Goal: Task Accomplishment & Management: Use online tool/utility

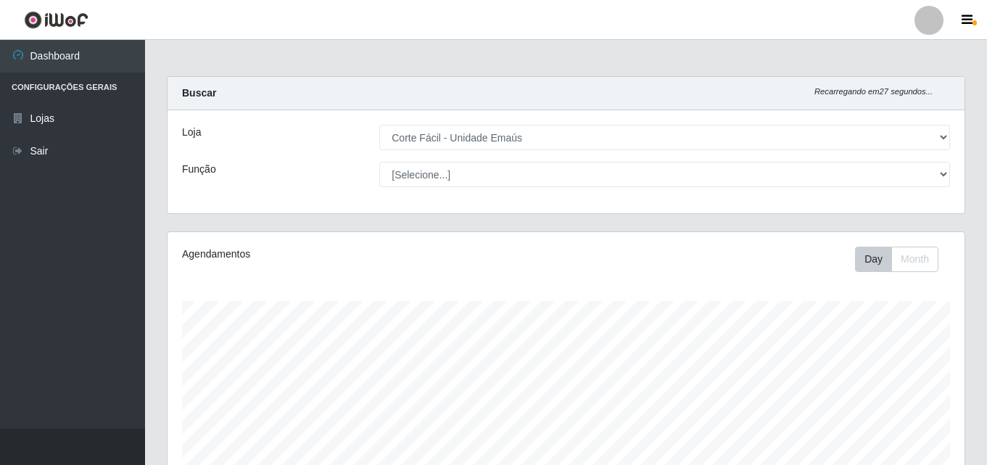
select select "201"
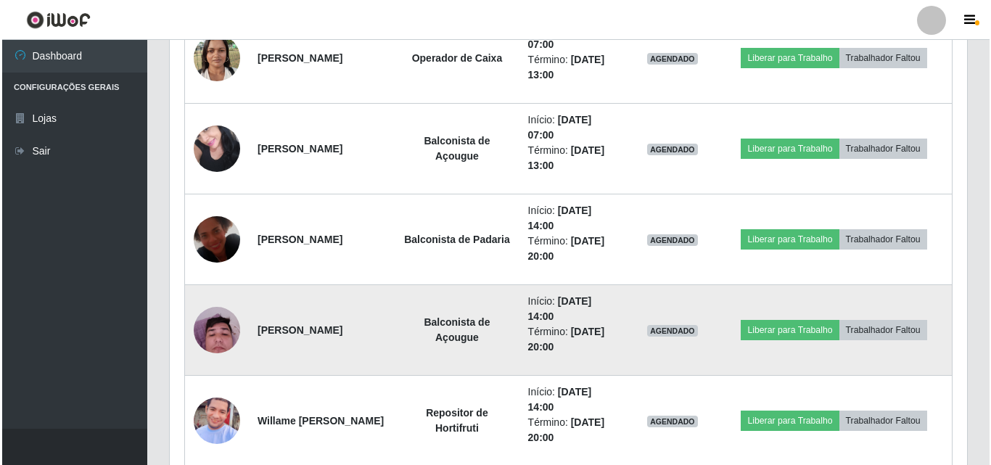
scroll to position [3431, 0]
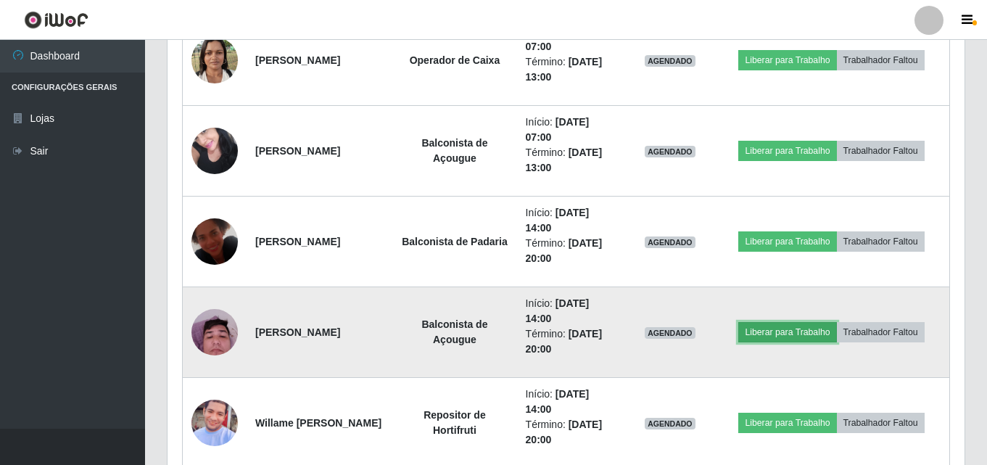
click at [823, 333] on button "Liberar para Trabalho" at bounding box center [787, 332] width 98 height 20
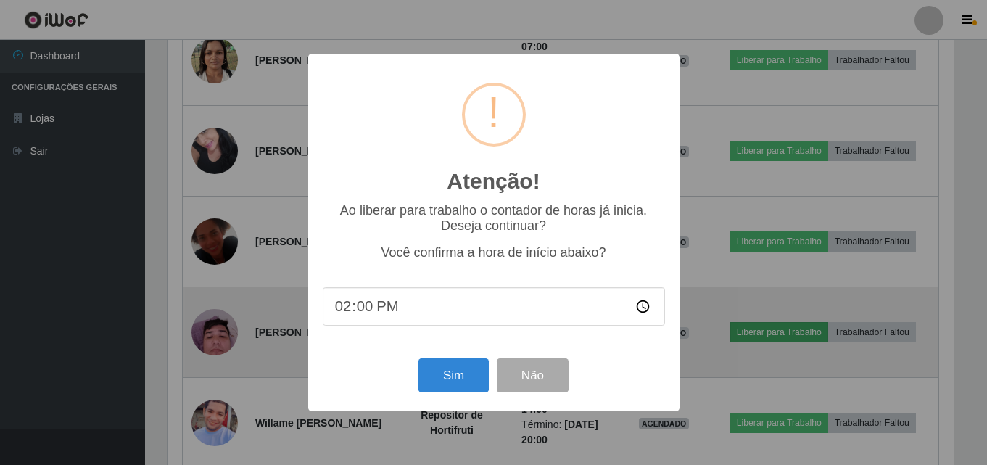
scroll to position [301, 790]
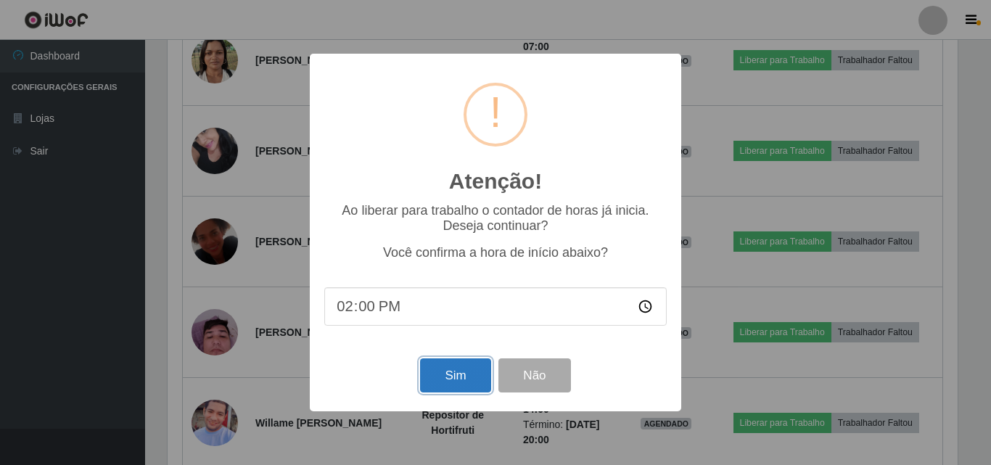
click at [444, 376] on button "Sim" at bounding box center [455, 375] width 70 height 34
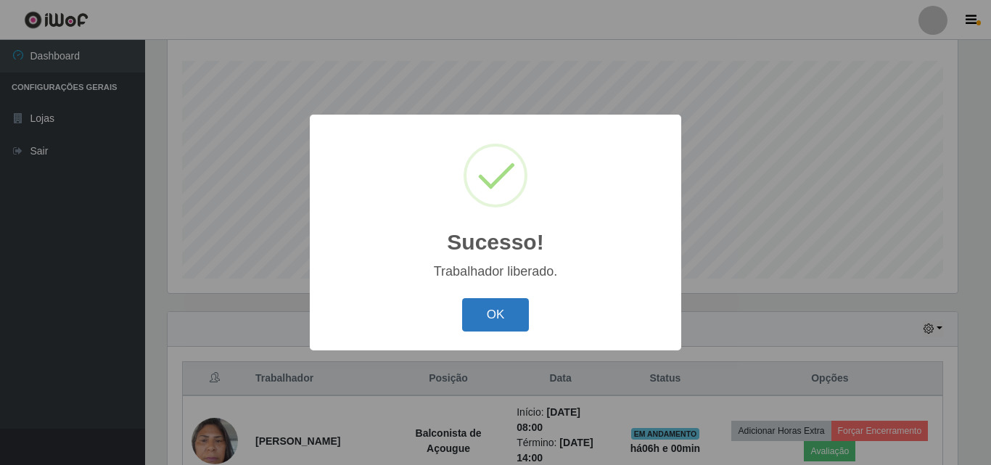
click at [513, 314] on button "OK" at bounding box center [495, 315] width 67 height 34
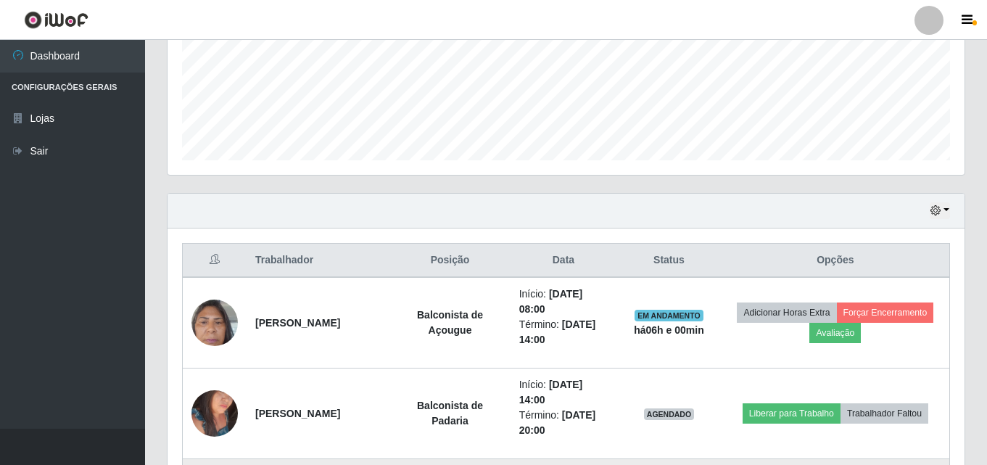
scroll to position [458, 0]
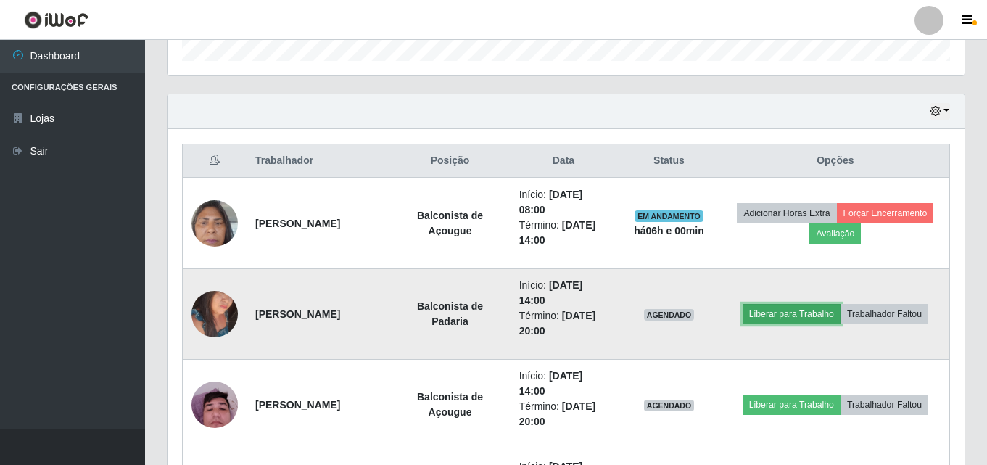
click at [814, 311] on button "Liberar para Trabalho" at bounding box center [792, 314] width 98 height 20
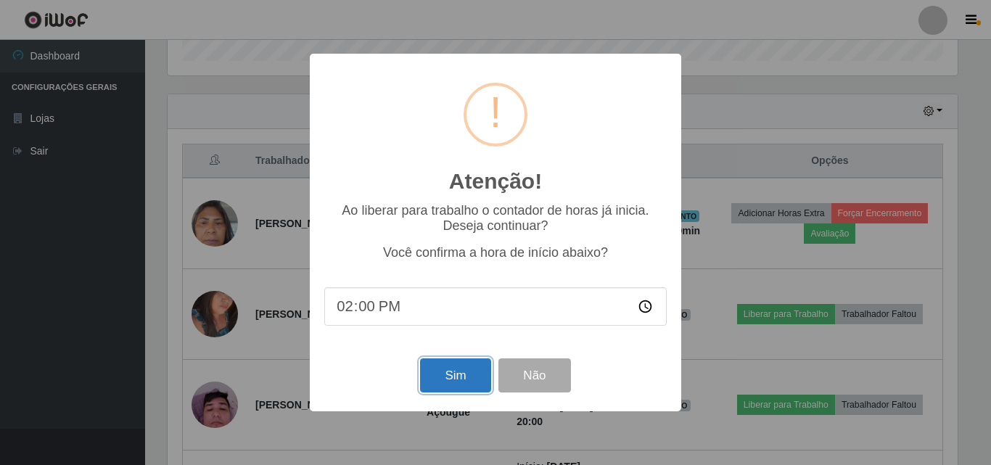
click at [462, 387] on button "Sim" at bounding box center [455, 375] width 70 height 34
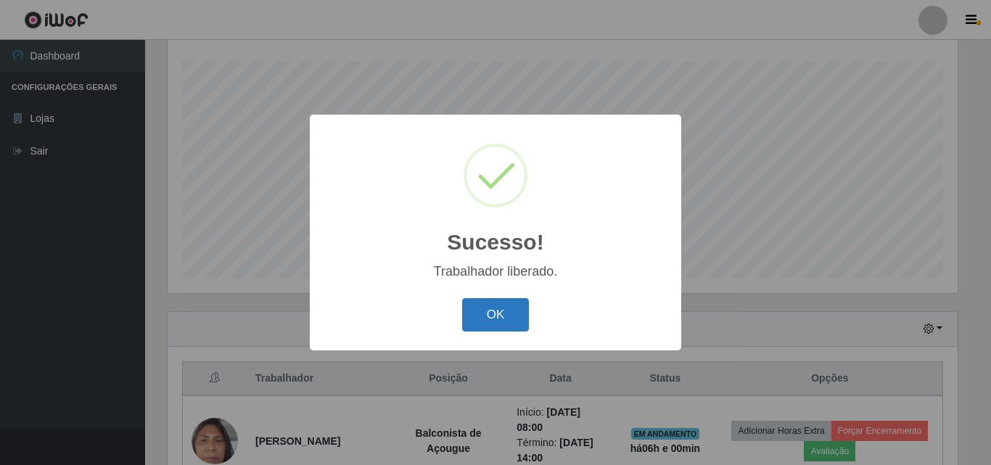
click at [490, 324] on button "OK" at bounding box center [495, 315] width 67 height 34
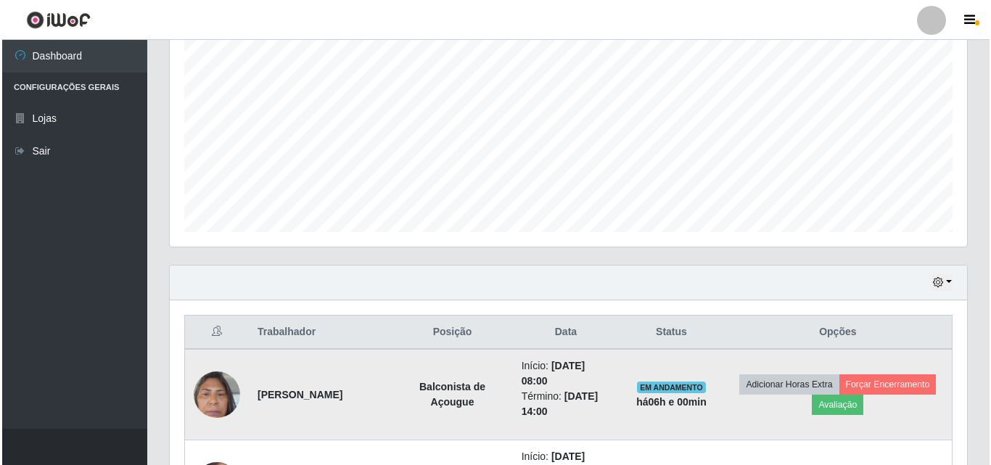
scroll to position [313, 0]
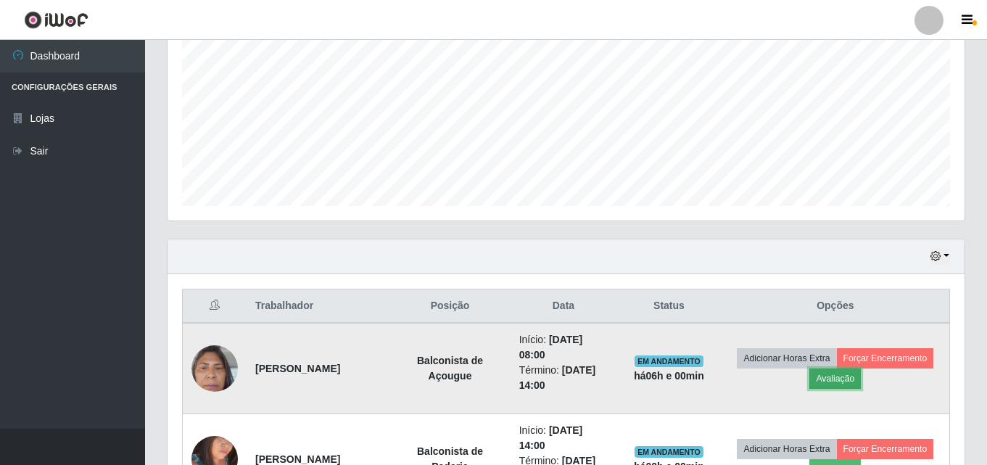
click at [846, 378] on button "Avaliação" at bounding box center [834, 378] width 51 height 20
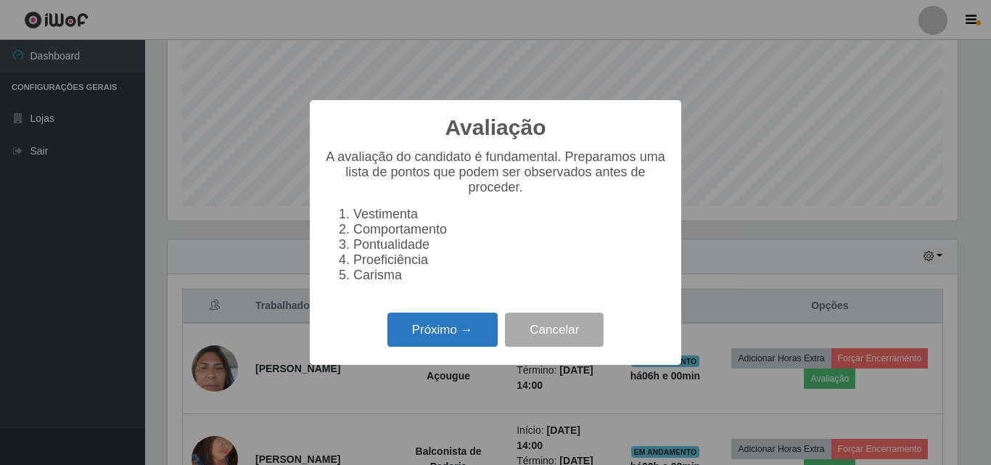
click at [445, 343] on button "Próximo →" at bounding box center [442, 330] width 110 height 34
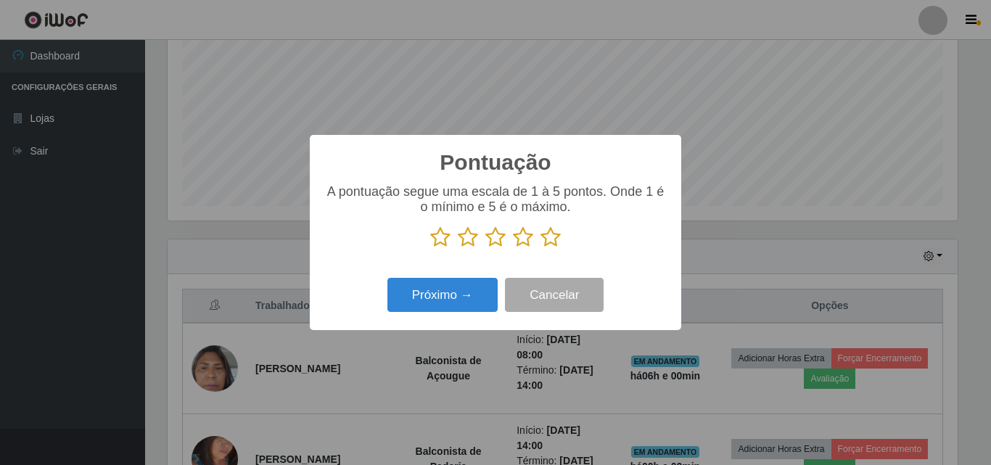
click at [556, 238] on icon at bounding box center [550, 237] width 20 height 22
click at [540, 248] on input "radio" at bounding box center [540, 248] width 0 height 0
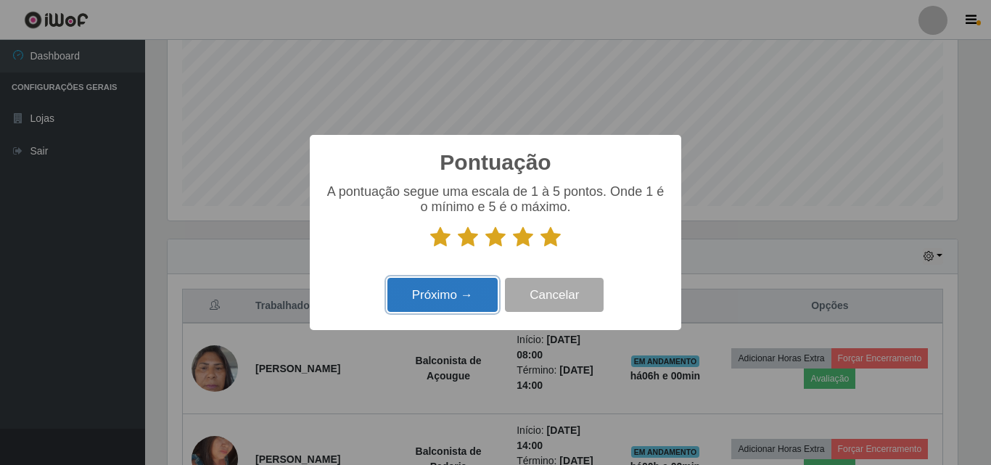
click at [461, 292] on button "Próximo →" at bounding box center [442, 295] width 110 height 34
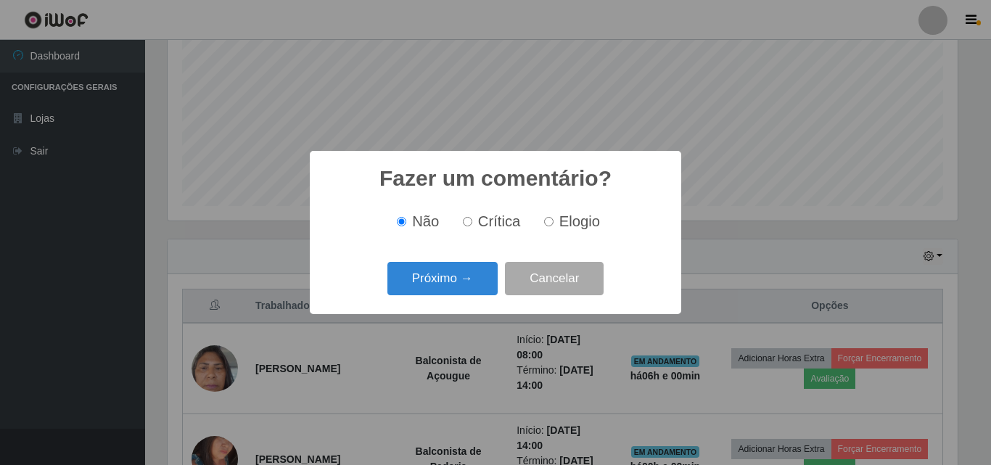
click at [546, 226] on input "Elogio" at bounding box center [548, 221] width 9 height 9
radio input "true"
click at [470, 282] on button "Próximo →" at bounding box center [442, 279] width 110 height 34
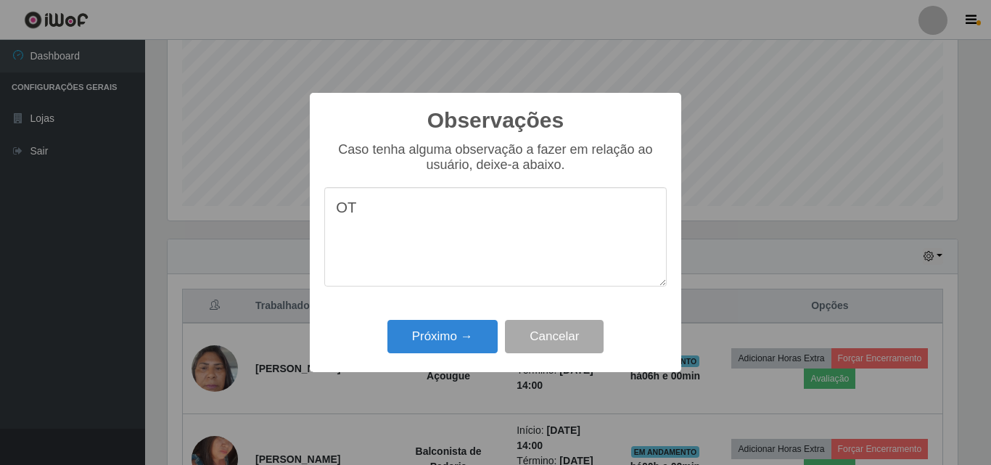
type textarea "O"
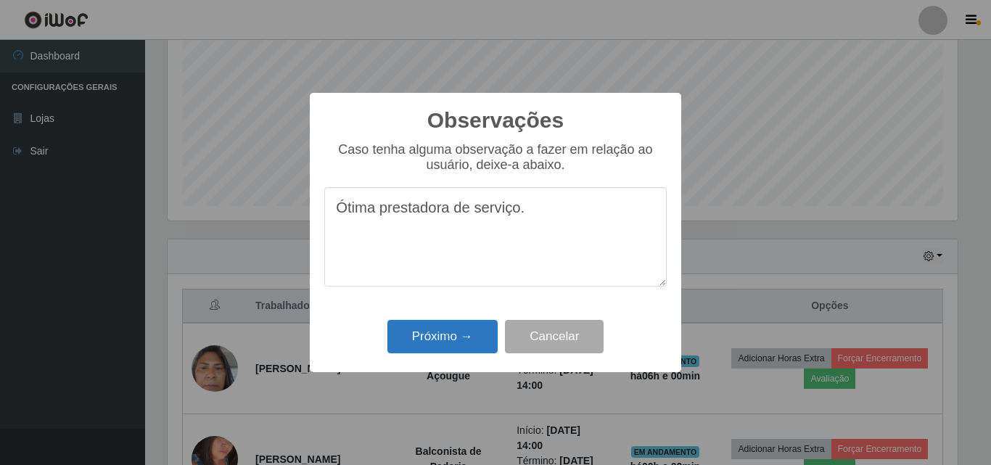
type textarea "Ótima prestadora de serviço."
click at [450, 334] on button "Próximo →" at bounding box center [442, 337] width 110 height 34
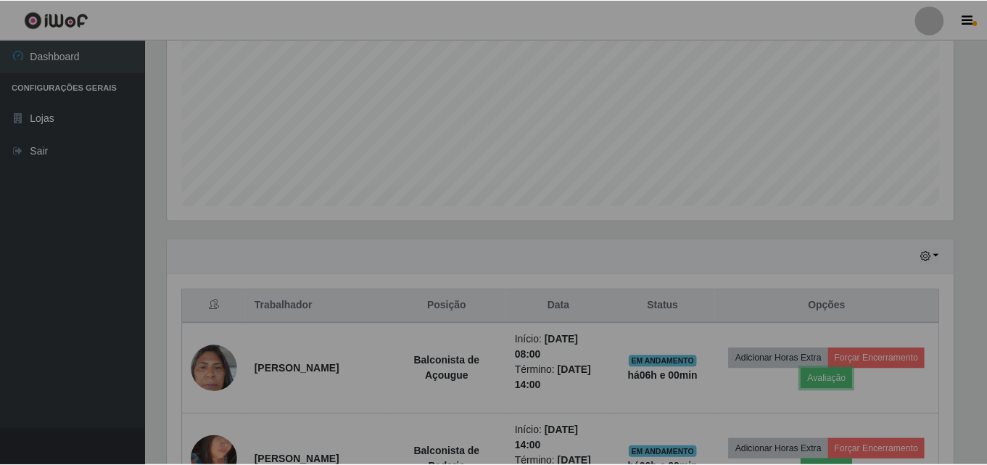
scroll to position [301, 797]
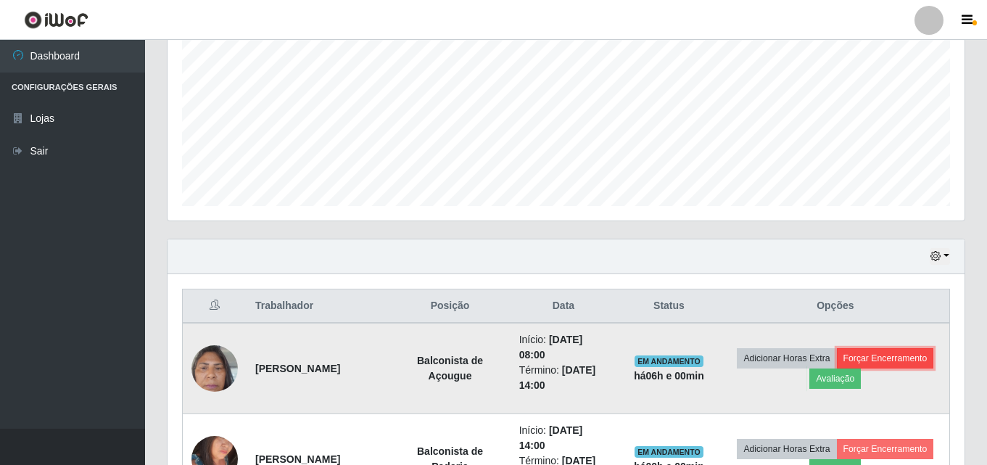
click at [907, 360] on button "Forçar Encerramento" at bounding box center [885, 358] width 97 height 20
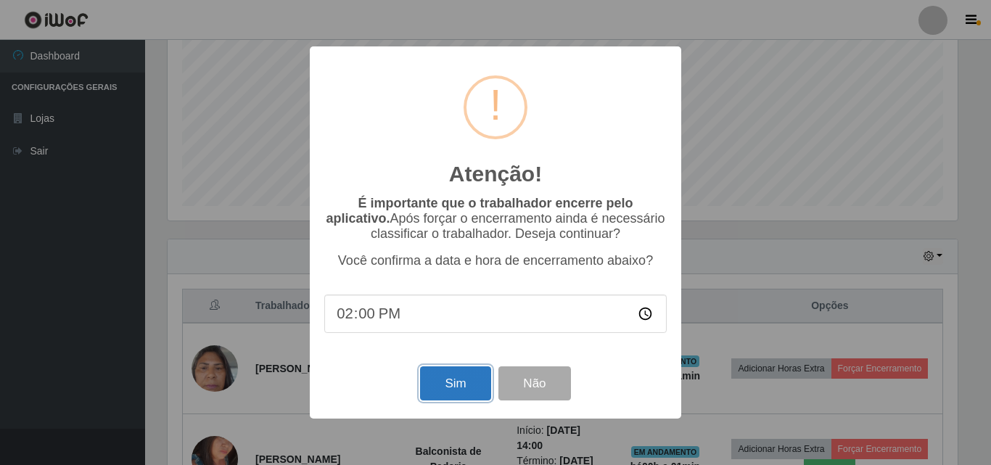
click at [447, 389] on button "Sim" at bounding box center [455, 383] width 70 height 34
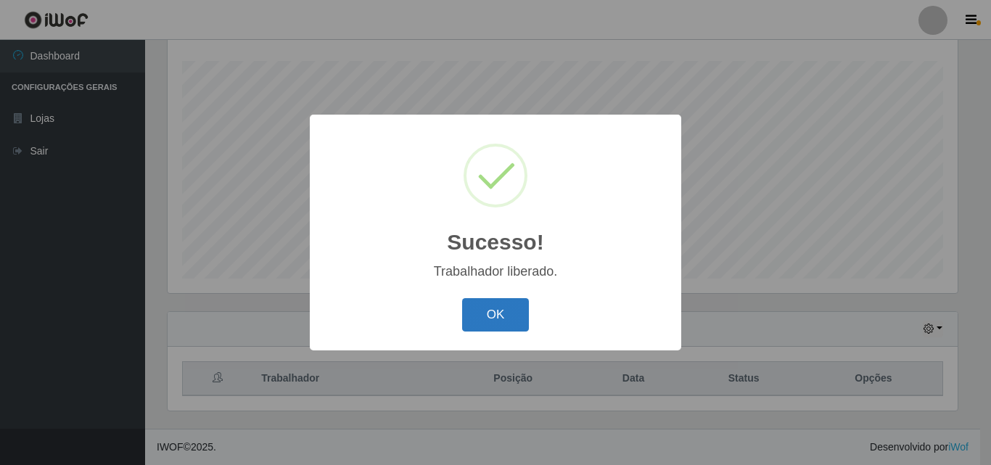
click at [503, 310] on button "OK" at bounding box center [495, 315] width 67 height 34
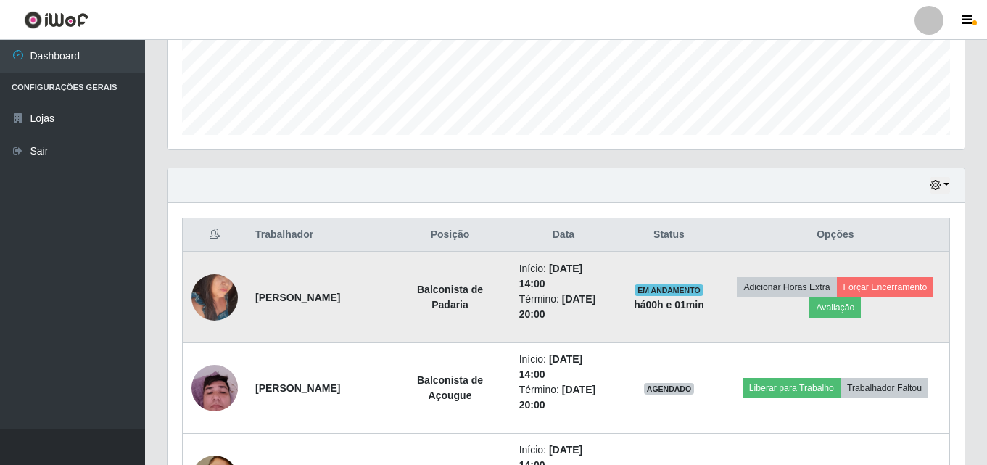
scroll to position [385, 0]
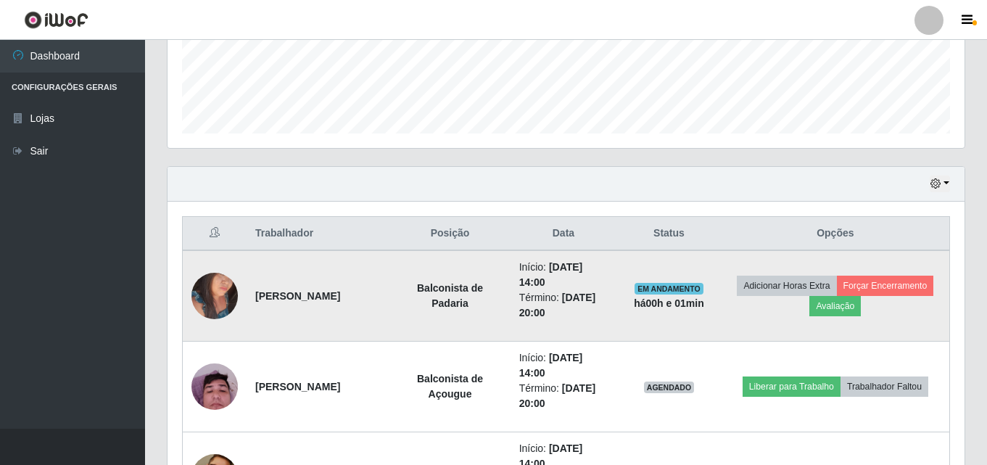
click at [211, 289] on img at bounding box center [214, 296] width 46 height 62
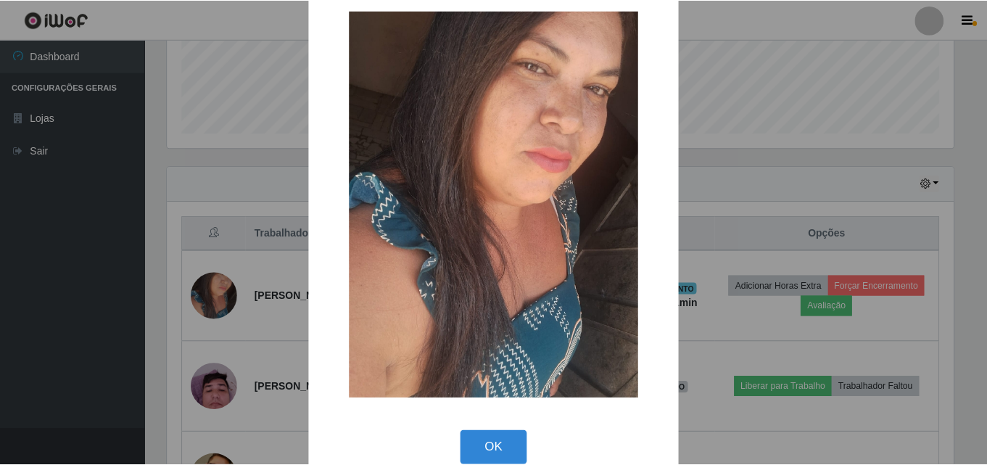
scroll to position [49, 0]
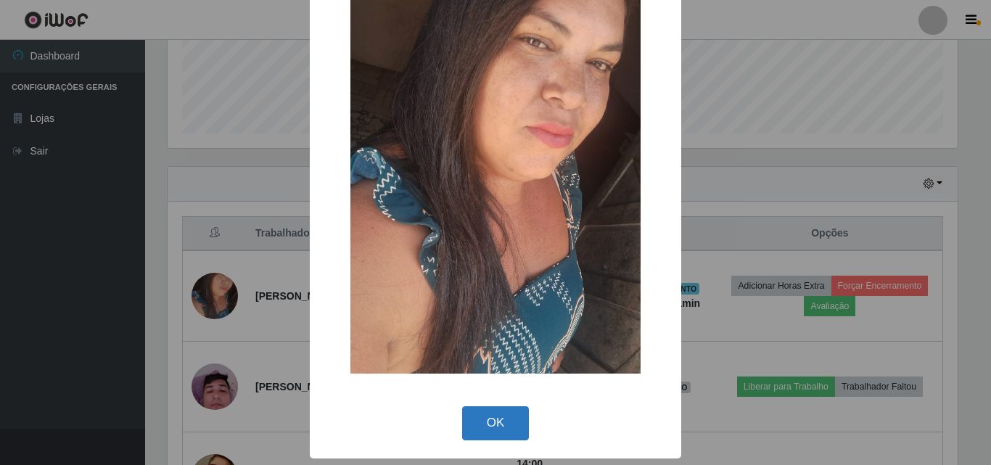
click at [498, 421] on button "OK" at bounding box center [495, 423] width 67 height 34
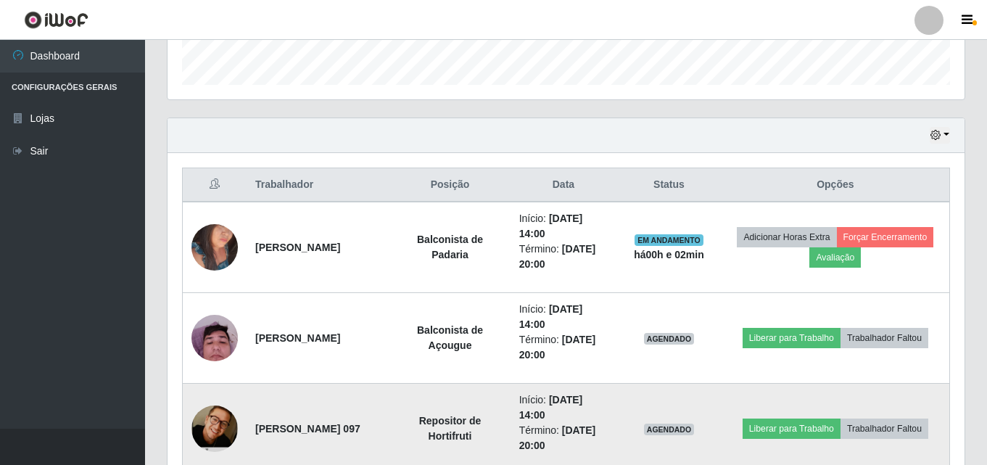
scroll to position [435, 0]
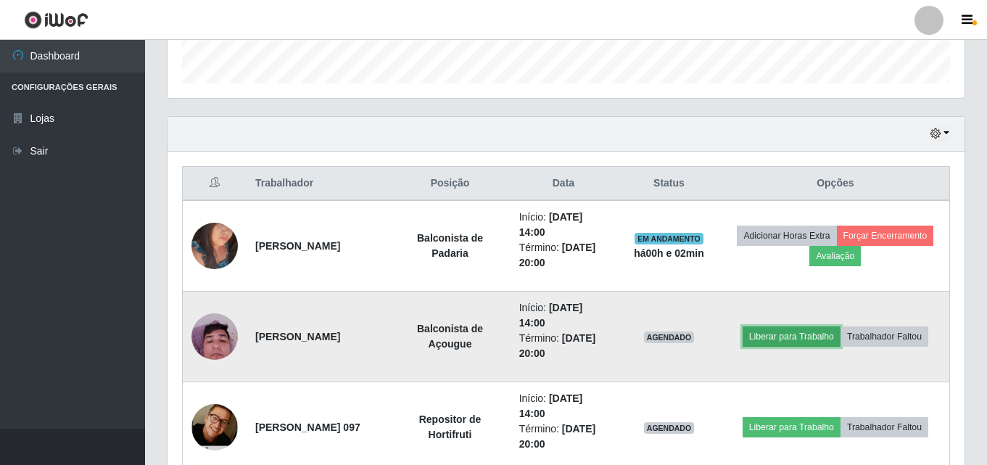
click at [808, 334] on button "Liberar para Trabalho" at bounding box center [792, 336] width 98 height 20
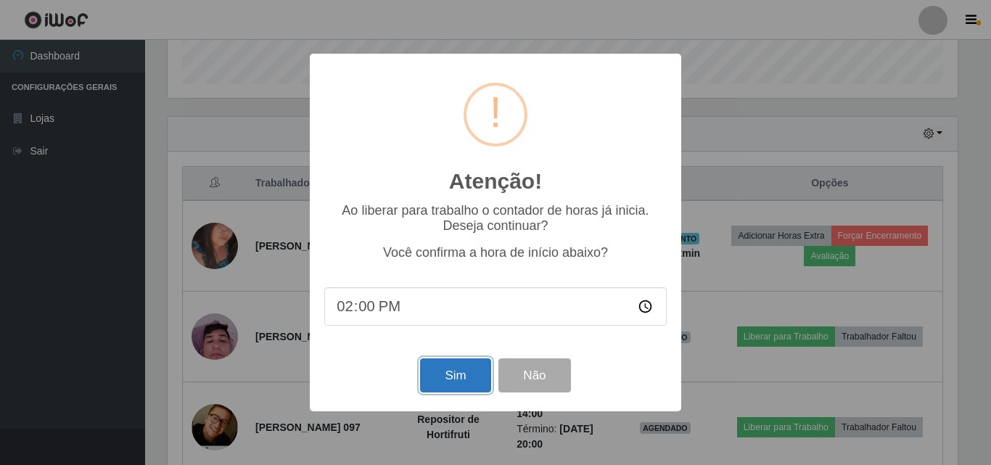
click at [454, 386] on button "Sim" at bounding box center [455, 375] width 70 height 34
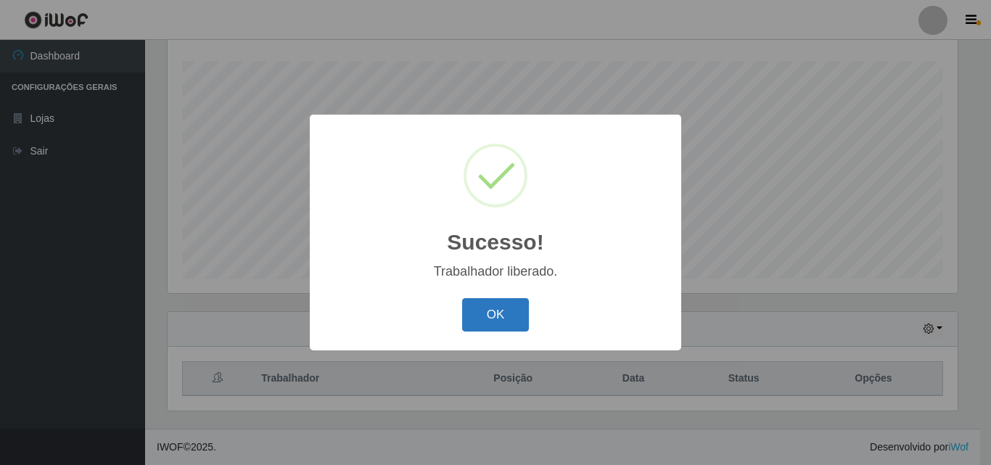
click at [484, 314] on button "OK" at bounding box center [495, 315] width 67 height 34
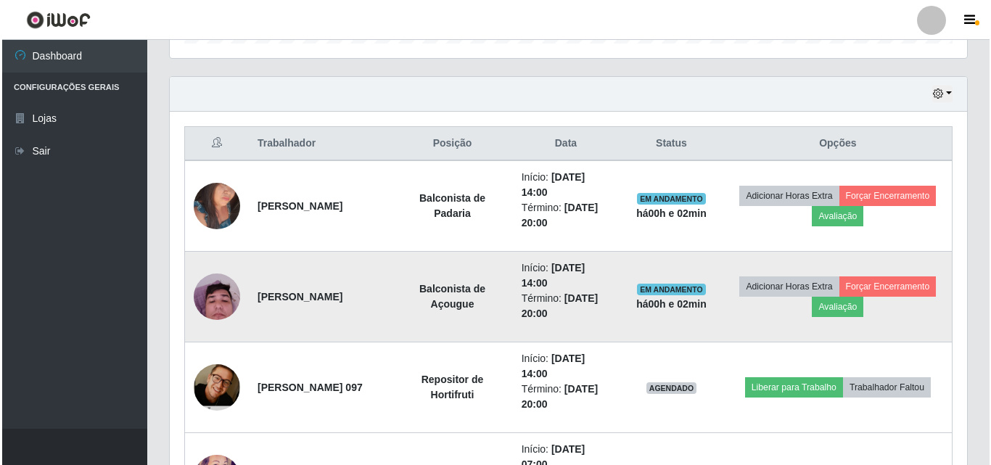
scroll to position [603, 0]
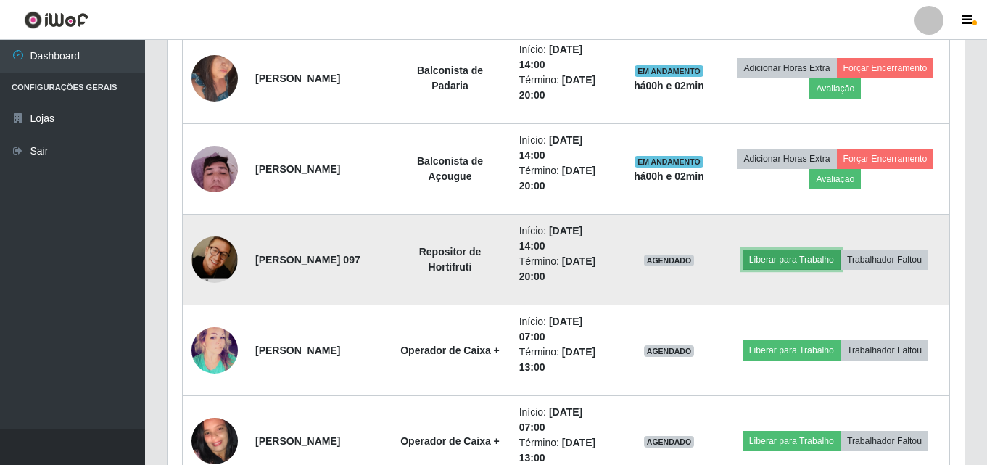
click at [791, 257] on button "Liberar para Trabalho" at bounding box center [792, 259] width 98 height 20
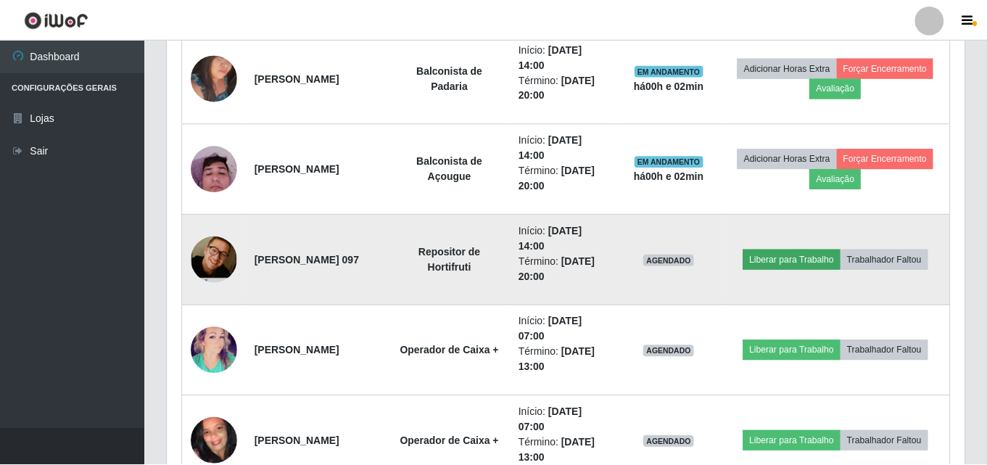
scroll to position [301, 790]
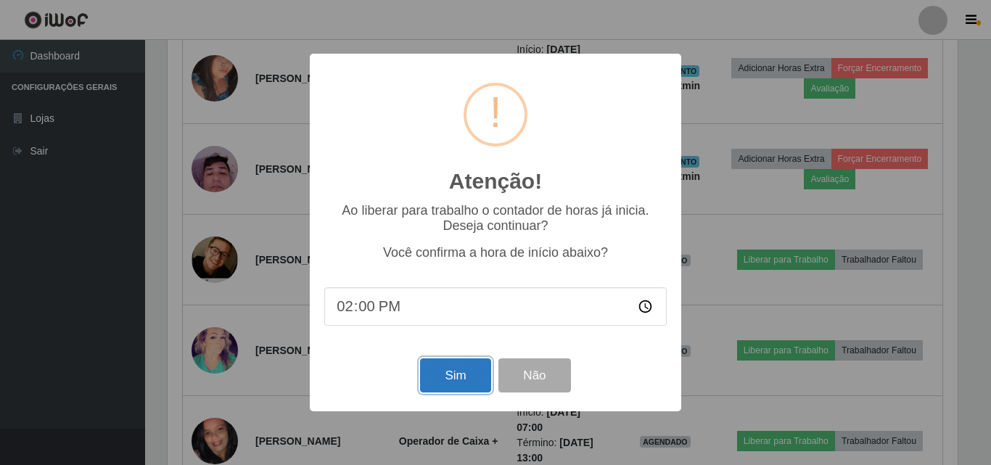
click at [475, 379] on button "Sim" at bounding box center [455, 375] width 70 height 34
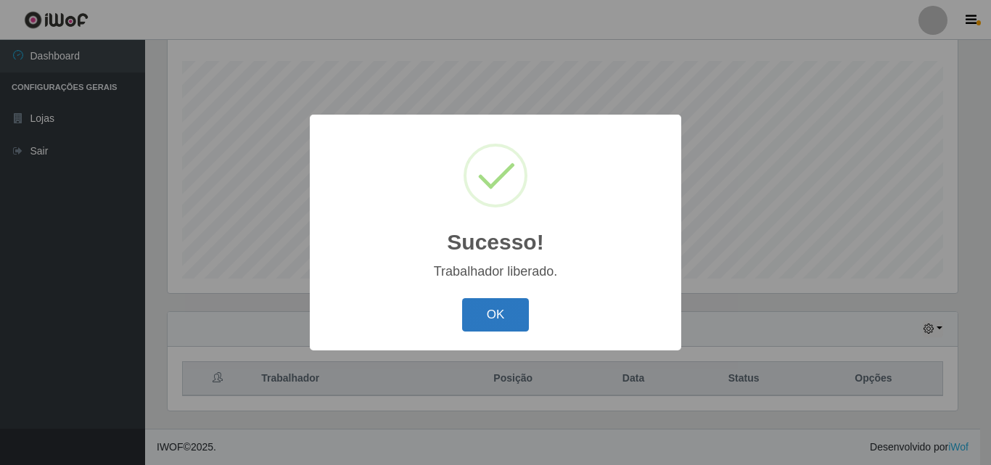
click at [496, 312] on button "OK" at bounding box center [495, 315] width 67 height 34
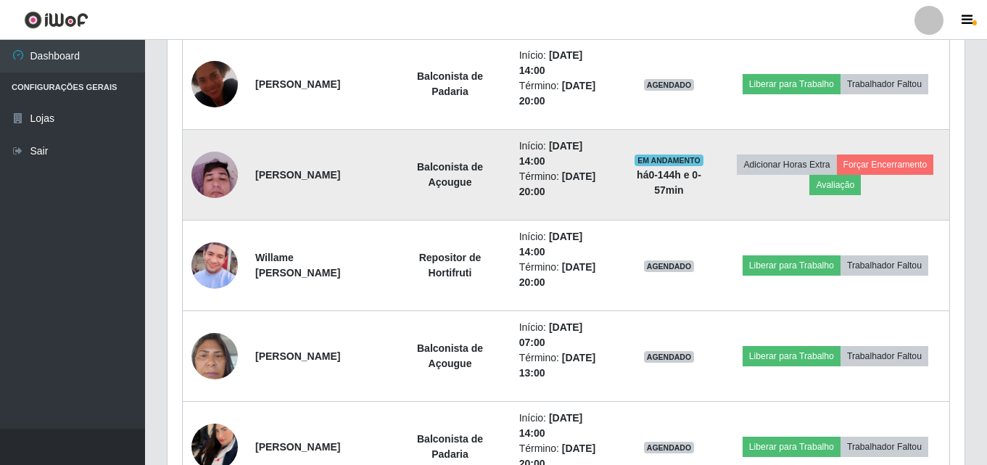
scroll to position [3504, 0]
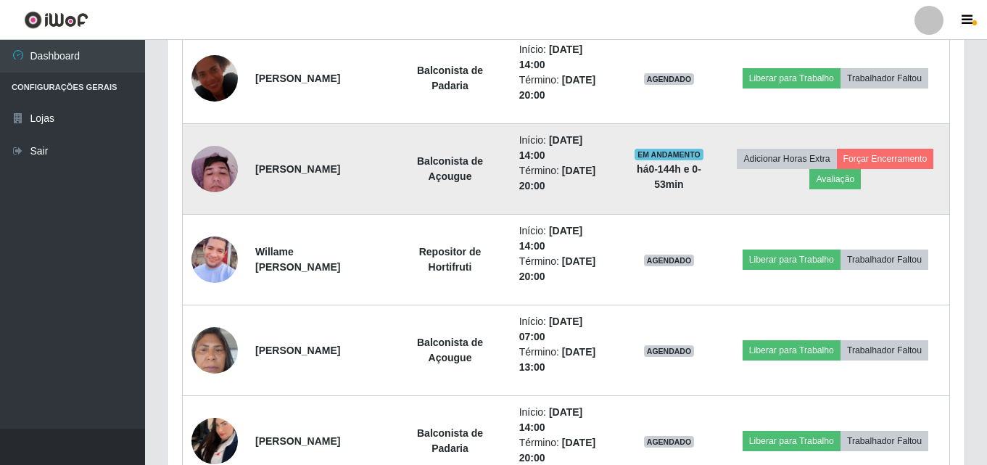
click at [609, 182] on li "Término: [DATE] 20:00" at bounding box center [563, 178] width 89 height 30
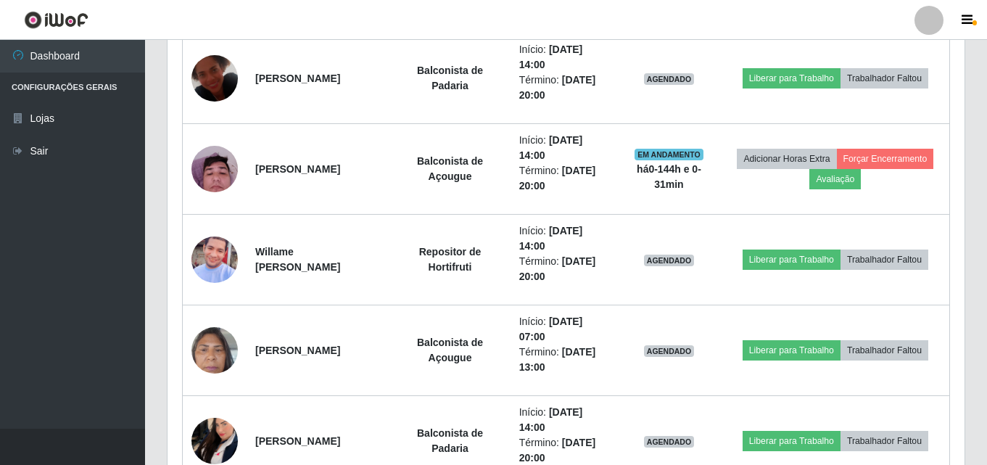
click at [667, 6] on header "Perfil Alterar Senha Sair" at bounding box center [493, 20] width 987 height 40
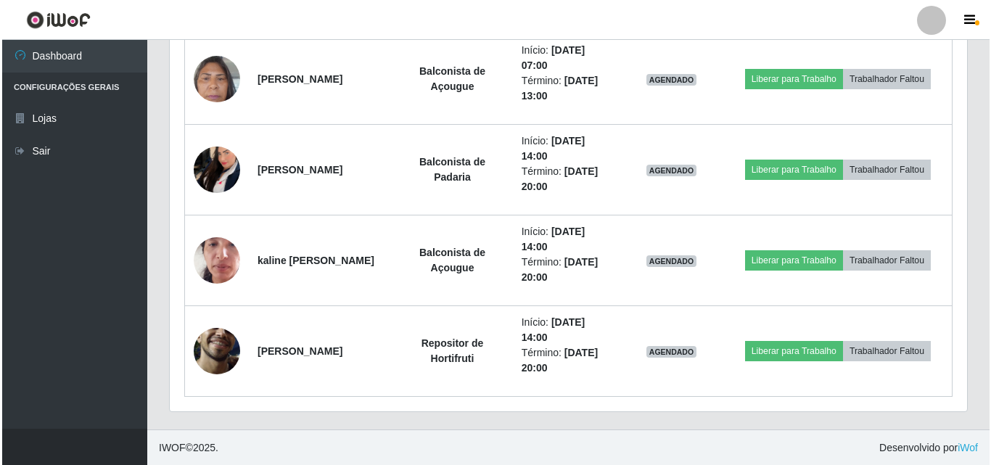
scroll to position [3776, 0]
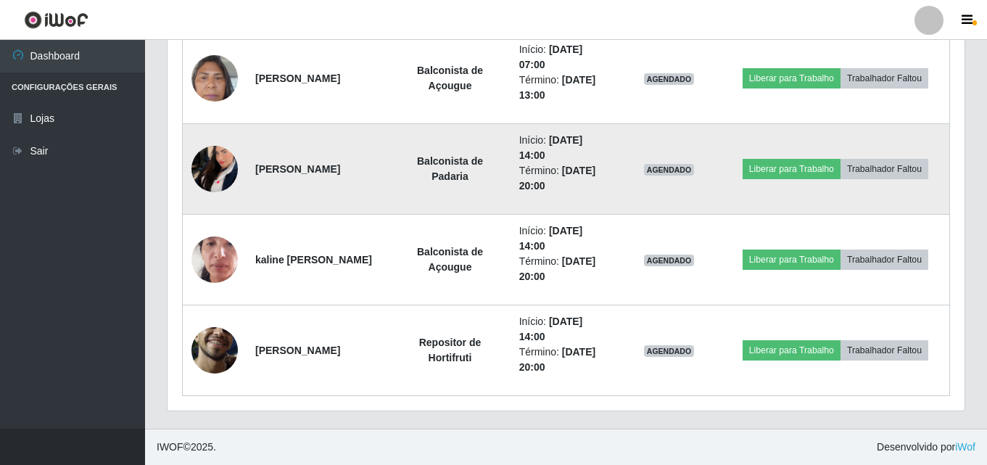
click at [207, 167] on img at bounding box center [214, 169] width 46 height 74
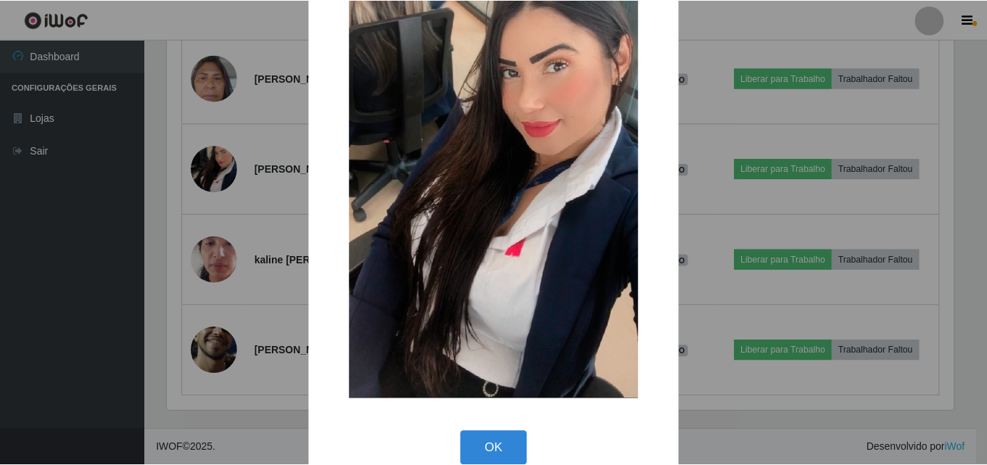
scroll to position [122, 0]
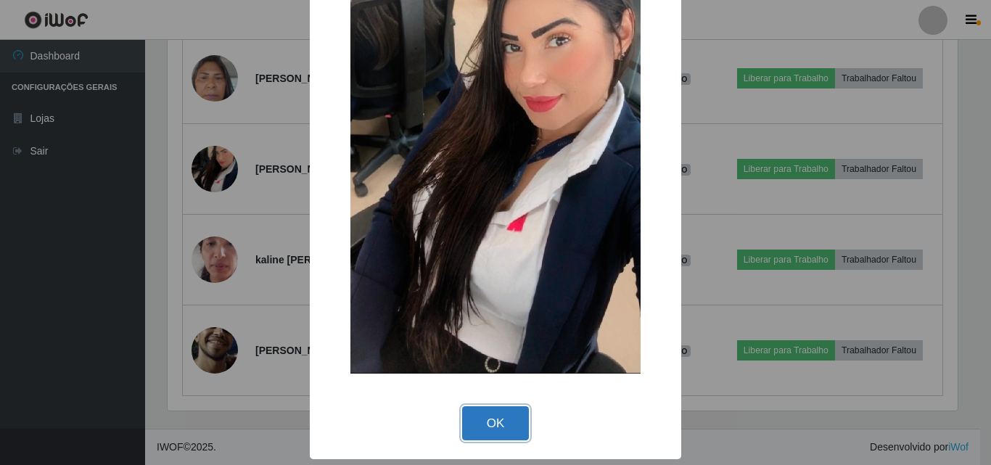
click at [505, 412] on button "OK" at bounding box center [495, 423] width 67 height 34
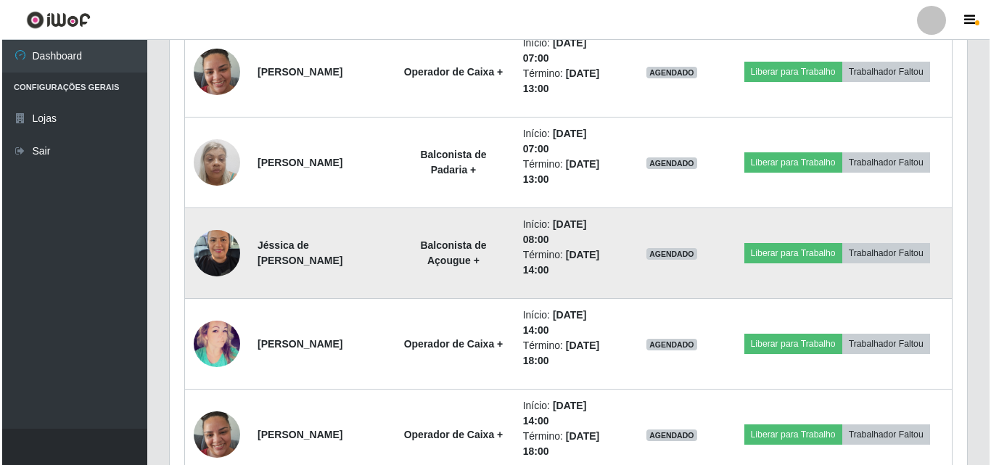
scroll to position [1088, 0]
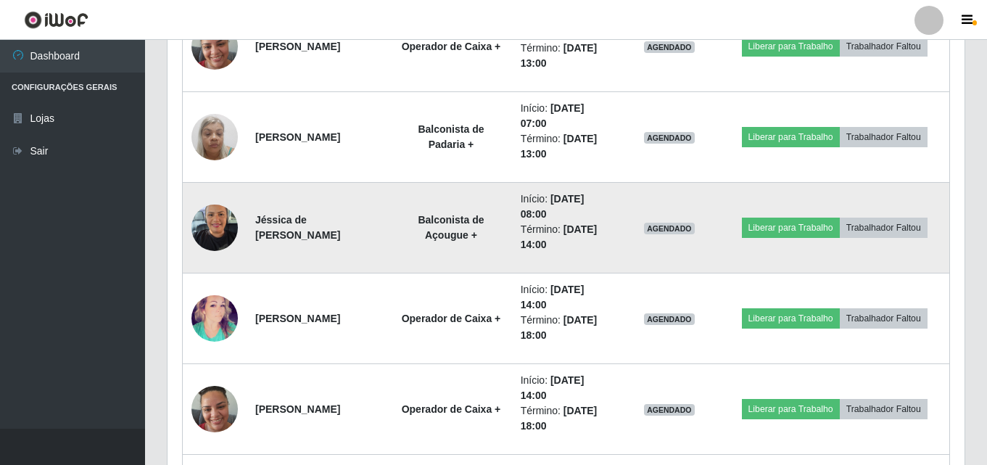
click at [218, 223] on img at bounding box center [214, 228] width 46 height 62
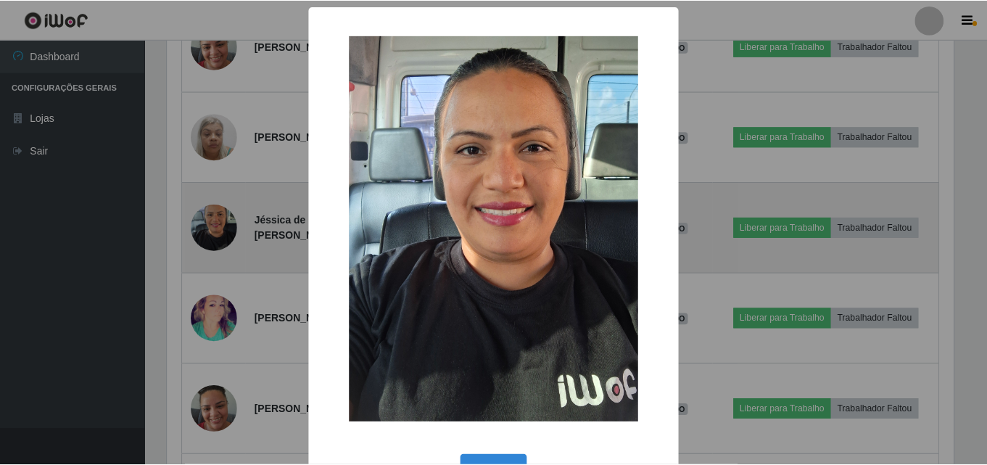
scroll to position [301, 790]
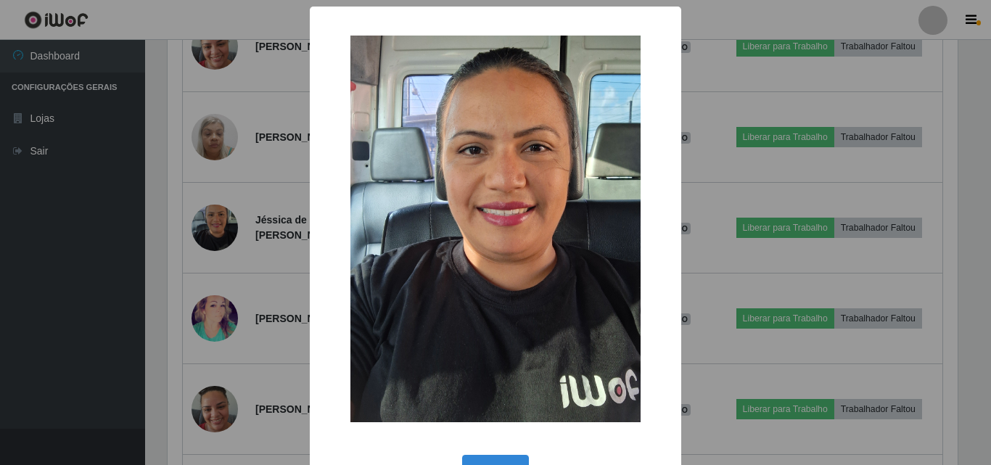
click at [839, 87] on div "× OK Cancel" at bounding box center [495, 232] width 991 height 465
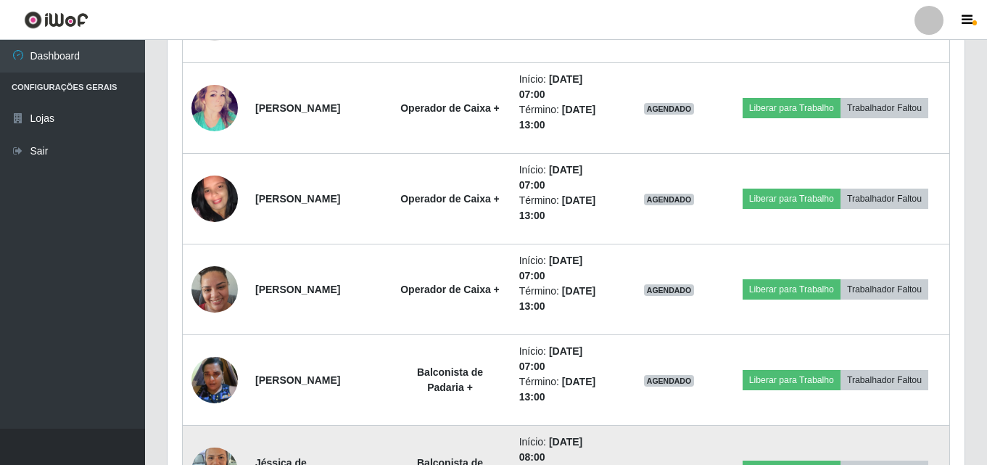
scroll to position [870, 0]
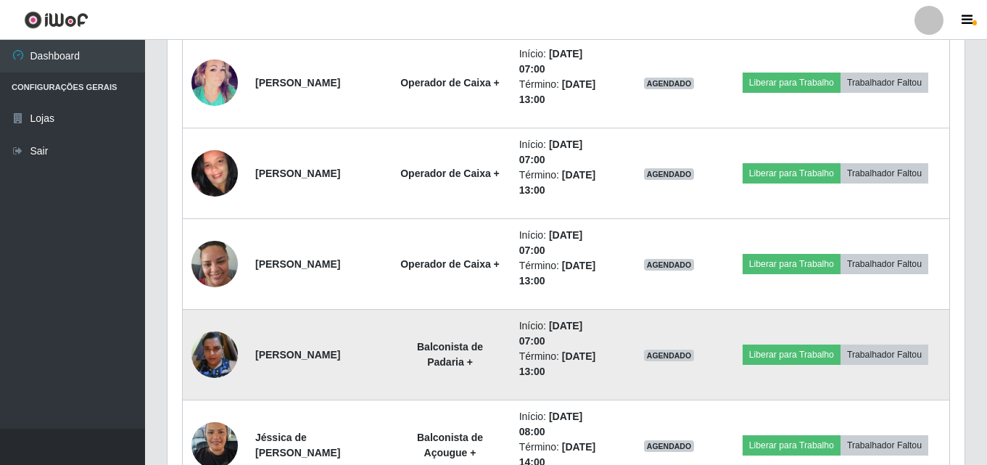
click at [223, 357] on img at bounding box center [214, 354] width 46 height 62
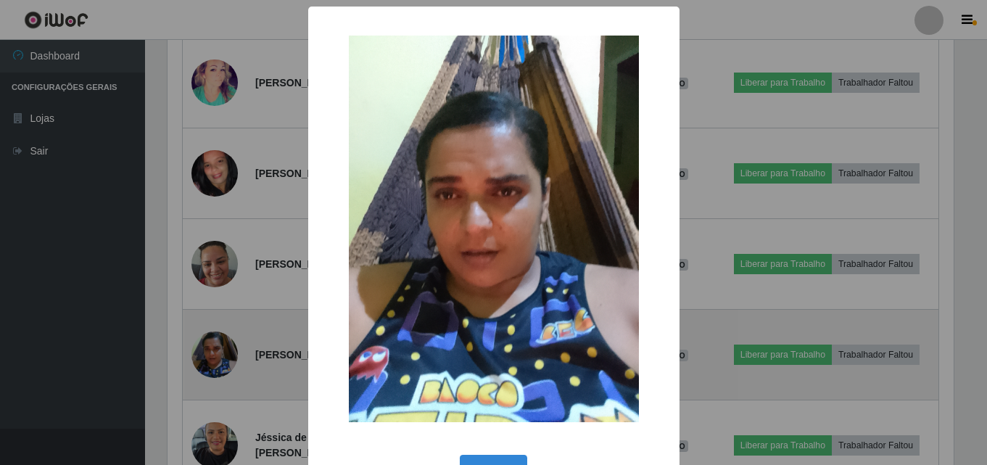
scroll to position [301, 790]
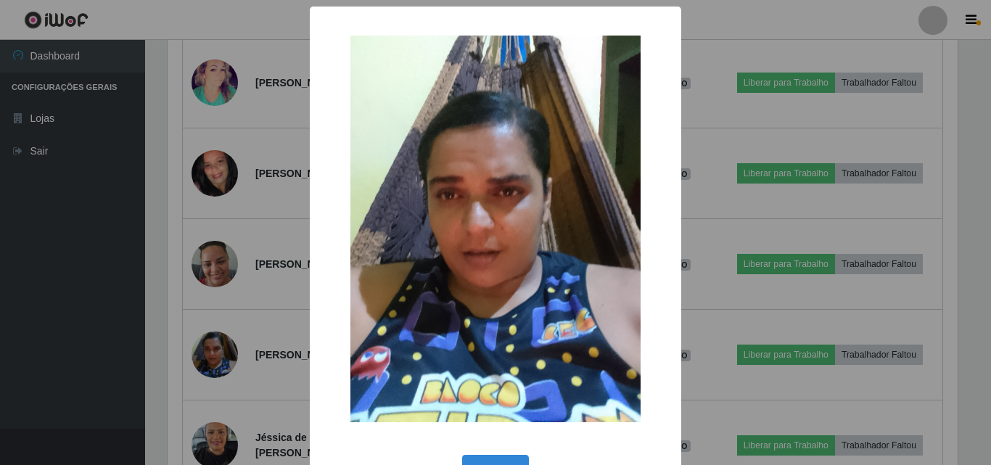
click at [910, 206] on div "× OK Cancel" at bounding box center [495, 232] width 991 height 465
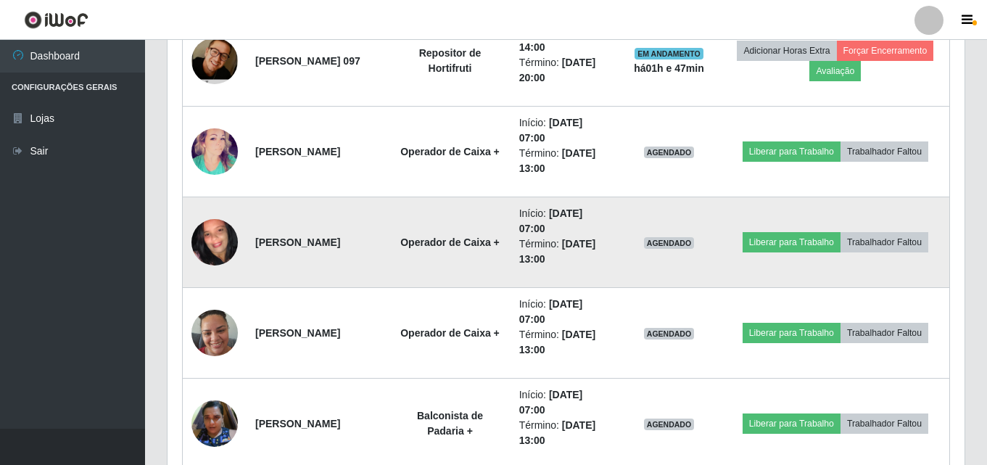
scroll to position [798, 0]
